Goal: Task Accomplishment & Management: Complete application form

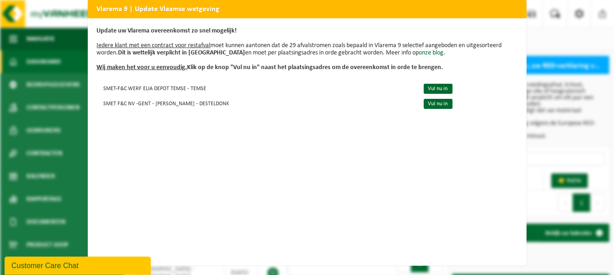
scroll to position [16, 0]
click at [561, 144] on div "Vlarema 9 | Update Vlaamse wetgeving Update uw Vlarema overeenkomst zo snel mog…" at bounding box center [307, 137] width 614 height 275
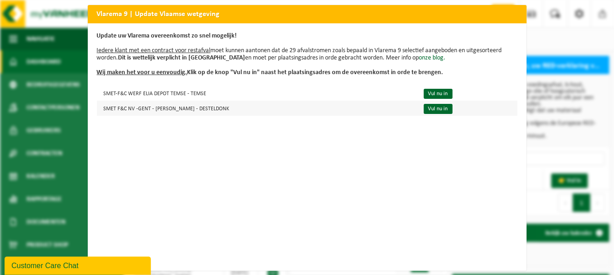
scroll to position [0, 0]
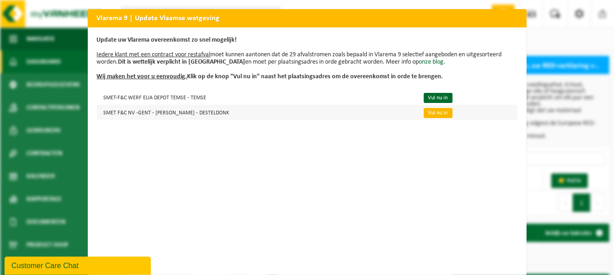
click at [427, 111] on link "Vul nu in" at bounding box center [438, 113] width 29 height 10
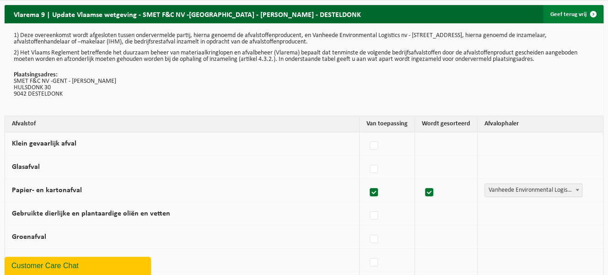
click at [555, 14] on link "Geef terug vrij" at bounding box center [572, 14] width 59 height 18
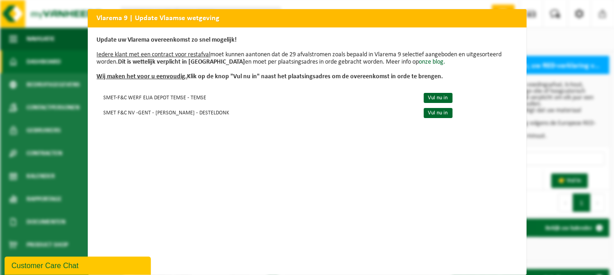
click at [178, 21] on h2 "Vlarema 9 | Update Vlaamse wetgeving" at bounding box center [307, 17] width 439 height 17
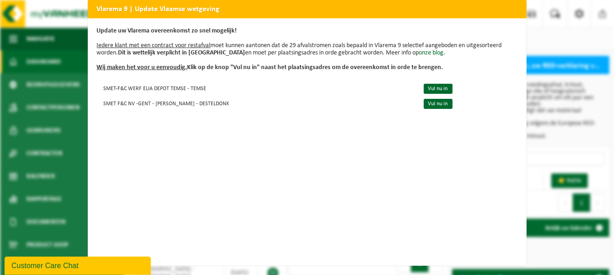
scroll to position [16, 0]
drag, startPoint x: 47, startPoint y: 259, endPoint x: 163, endPoint y: 475, distance: 244.8
click at [47, 259] on button "Customer Care Chat" at bounding box center [78, 265] width 146 height 18
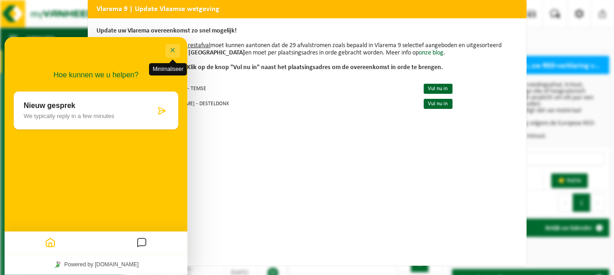
click at [171, 54] on button "Minimaliseer" at bounding box center [172, 50] width 15 height 14
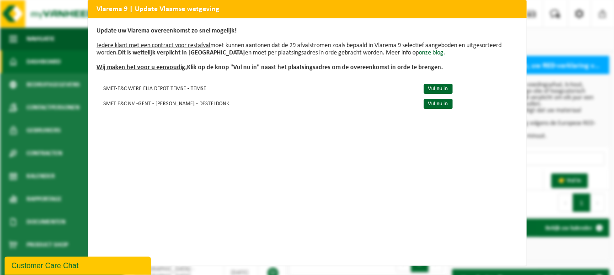
click at [570, 41] on div "Vlarema 9 | Update Vlaamse wetgeving Update uw Vlarema overeenkomst zo snel mog…" at bounding box center [307, 137] width 614 height 275
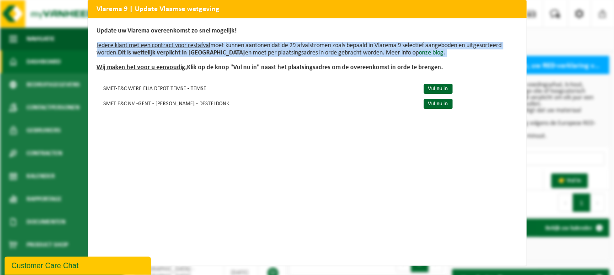
click at [570, 41] on div "Vlarema 9 | Update Vlaamse wetgeving Update uw Vlarema overeenkomst zo snel mog…" at bounding box center [307, 137] width 614 height 275
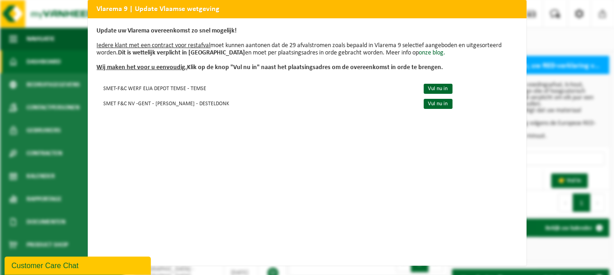
click at [276, 66] on div "Update uw Vlarema overeenkomst zo snel mogelijk! Iedere klant met een contract …" at bounding box center [307, 141] width 439 height 247
drag, startPoint x: 187, startPoint y: 64, endPoint x: 357, endPoint y: 56, distance: 169.8
click at [438, 57] on div "Update uw Vlarema overeenkomst zo snel mogelijk! Iedere klant met een contract …" at bounding box center [307, 141] width 439 height 247
click at [125, 64] on u "Wij maken het voor u eenvoudig." at bounding box center [142, 67] width 91 height 7
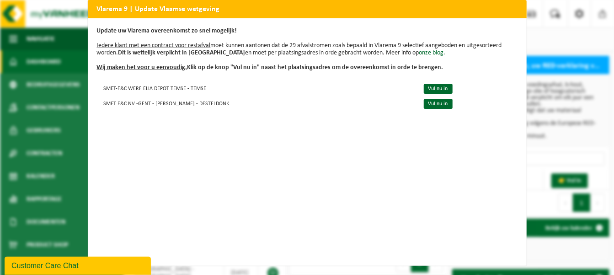
click at [151, 42] on u "Iedere klant met een contract voor restafval" at bounding box center [154, 45] width 114 height 7
click at [169, 42] on u "Iedere klant met een contract voor restafval" at bounding box center [154, 45] width 114 height 7
drag, startPoint x: 171, startPoint y: 35, endPoint x: 402, endPoint y: 155, distance: 260.3
click at [431, 191] on div "Update uw Vlarema overeenkomst zo snel mogelijk! Iedere klant met een contract …" at bounding box center [307, 141] width 439 height 247
click at [292, 104] on td "SMET F&C NV -GENT - ELIA - BAEKELAND - DESTELDONK" at bounding box center [256, 103] width 319 height 15
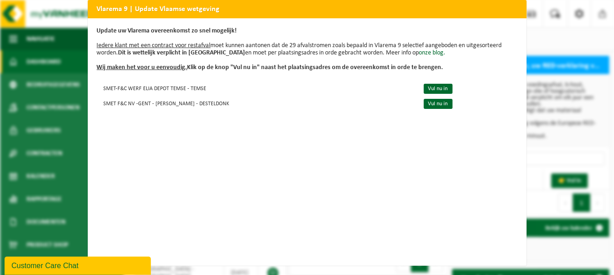
scroll to position [0, 0]
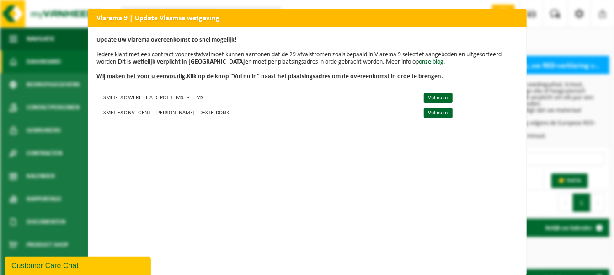
drag, startPoint x: 128, startPoint y: 85, endPoint x: 48, endPoint y: -16, distance: 128.2
click at [48, 0] on html "Vestiging: 10-807007 - SMET F&C NV - DESSEL 10-868382 - SMET - F EN C / SITE AN…" at bounding box center [307, 137] width 614 height 275
click at [566, 58] on div "Vlarema 9 | Update Vlaamse wetgeving Update uw Vlarema overeenkomst zo snel mog…" at bounding box center [307, 137] width 614 height 275
click at [424, 119] on td "Vul nu in" at bounding box center [466, 112] width 101 height 15
click at [424, 115] on link "Vul nu in" at bounding box center [438, 113] width 29 height 10
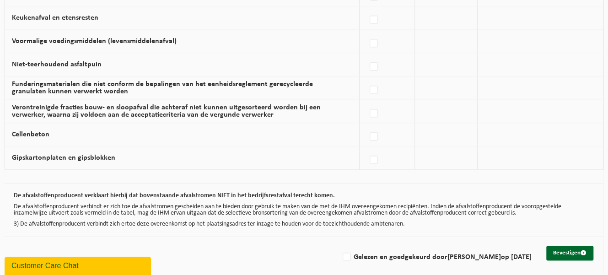
scroll to position [641, 0]
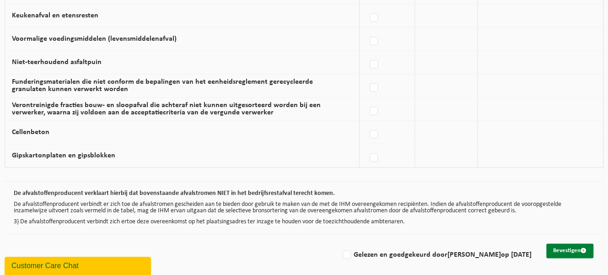
click at [570, 244] on button "Bevestigen" at bounding box center [569, 250] width 47 height 15
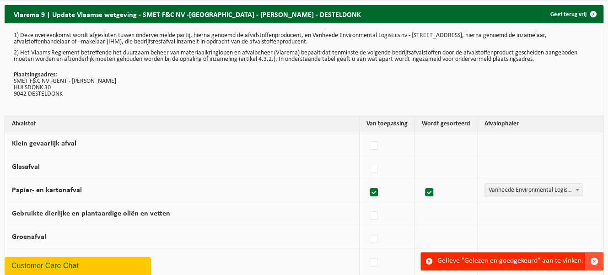
click at [597, 256] on button "button" at bounding box center [594, 260] width 18 height 17
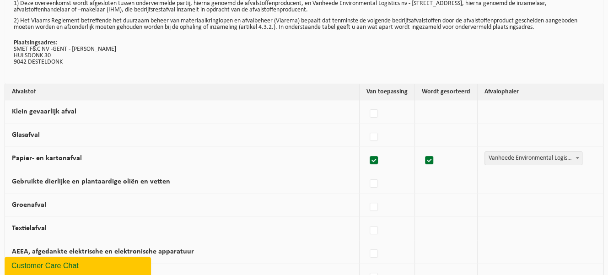
scroll to position [46, 0]
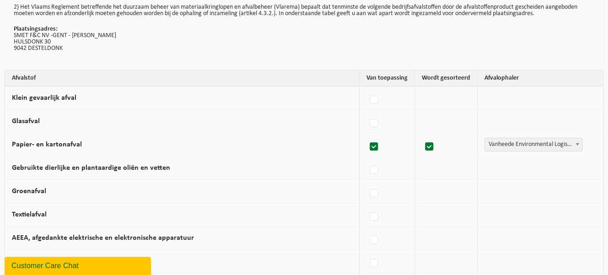
click at [378, 145] on label at bounding box center [374, 147] width 13 height 14
click at [366, 135] on input "Papier- en kartonafval" at bounding box center [366, 135] width 0 height 0
checkbox input "false"
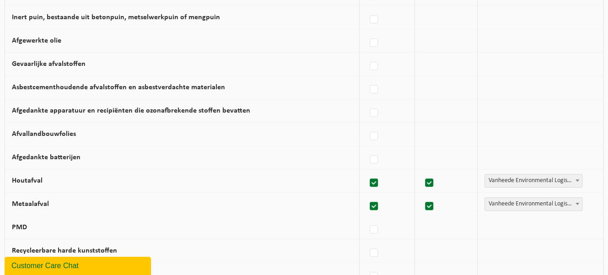
scroll to position [366, 0]
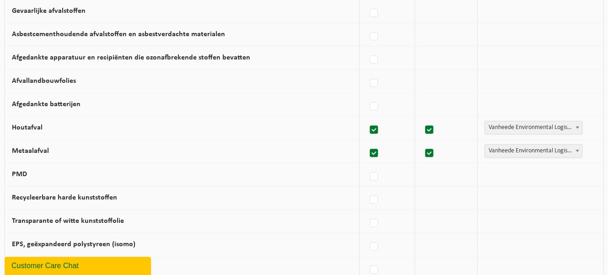
click at [379, 124] on label at bounding box center [374, 130] width 13 height 14
click at [366, 118] on input "Houtafval" at bounding box center [366, 118] width 0 height 0
checkbox input "false"
click at [379, 151] on label at bounding box center [374, 153] width 13 height 14
click at [366, 142] on input "Metaalafval" at bounding box center [366, 141] width 0 height 0
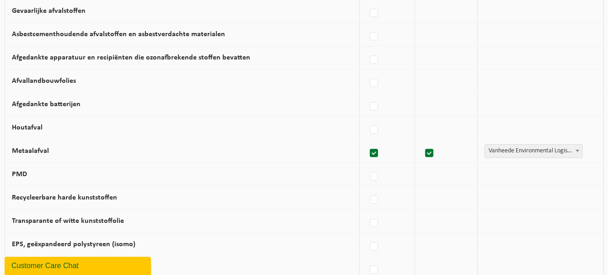
checkbox input "false"
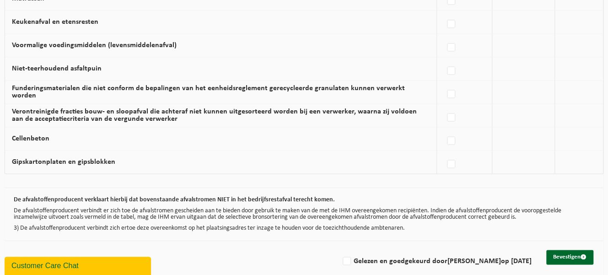
scroll to position [641, 0]
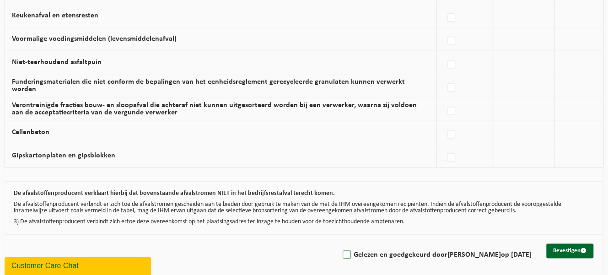
click at [358, 250] on label "Gelezen en goedgekeurd door Sofie Moors op 09/10/25" at bounding box center [436, 255] width 191 height 14
click at [339, 243] on input "Gelezen en goedgekeurd door Sofie Moors op 09/10/25" at bounding box center [339, 243] width 0 height 0
checkbox input "true"
click at [564, 247] on button "Bevestigen" at bounding box center [569, 250] width 47 height 15
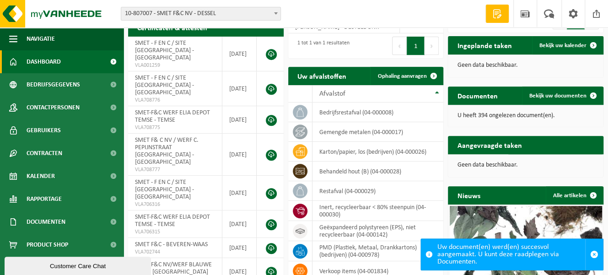
scroll to position [183, 0]
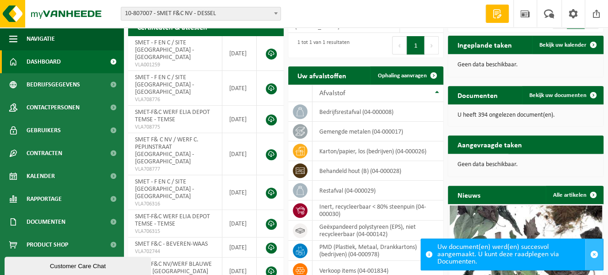
click at [595, 253] on span "button" at bounding box center [594, 254] width 8 height 8
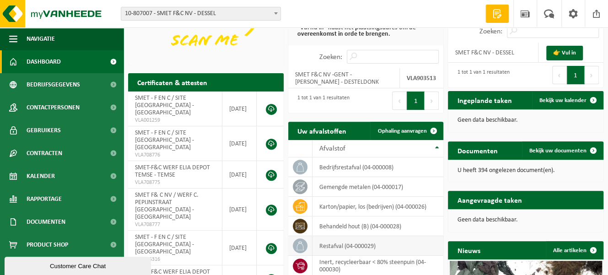
scroll to position [219, 0]
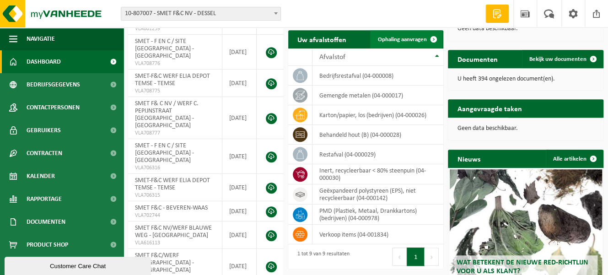
click at [412, 41] on span "Ophaling aanvragen" at bounding box center [401, 40] width 49 height 6
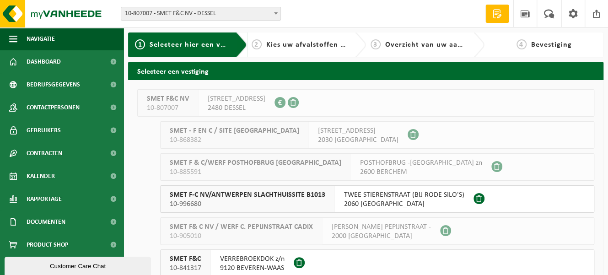
click at [464, 96] on div "SMET F&C NV 10-807007 KASTELSEDIJK 64 2480 DESSEL 0432.405.412" at bounding box center [365, 102] width 457 height 27
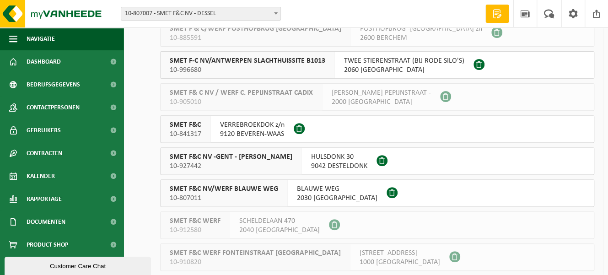
scroll to position [137, 0]
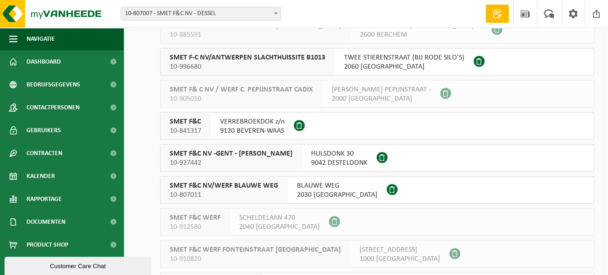
click at [380, 157] on span at bounding box center [381, 157] width 11 height 11
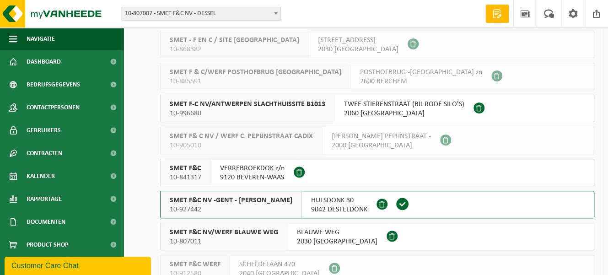
scroll to position [91, 0]
